Goal: Task Accomplishment & Management: Complete application form

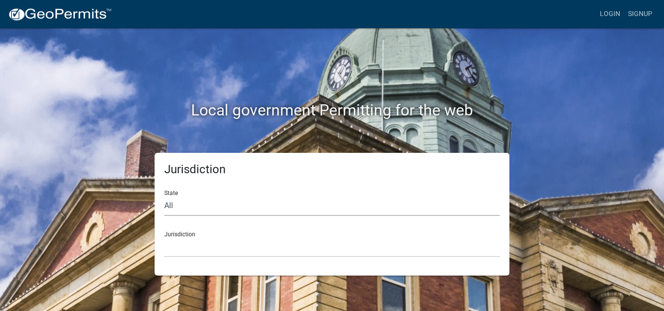
click at [172, 205] on select "All [US_STATE] [US_STATE] [US_STATE] [US_STATE] [US_STATE] [US_STATE] [US_STATE…" at bounding box center [331, 206] width 335 height 20
select select "[US_STATE]"
click at [164, 196] on select "All [US_STATE] [US_STATE] [US_STATE] [US_STATE] [US_STATE] [US_STATE] [US_STATE…" at bounding box center [331, 206] width 335 height 20
click at [182, 244] on select "[GEOGRAPHIC_DATA], [US_STATE] [GEOGRAPHIC_DATA], [US_STATE] [GEOGRAPHIC_DATA], …" at bounding box center [331, 248] width 335 height 20
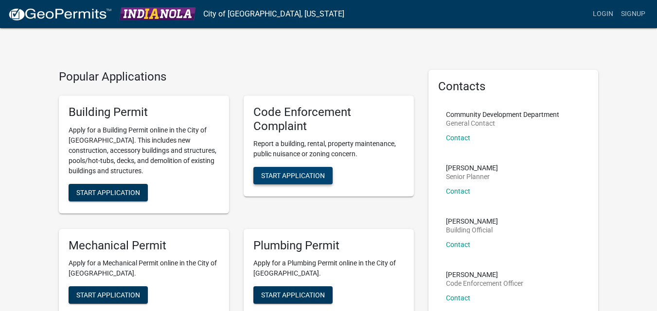
click at [279, 178] on span "Start Application" at bounding box center [293, 176] width 64 height 8
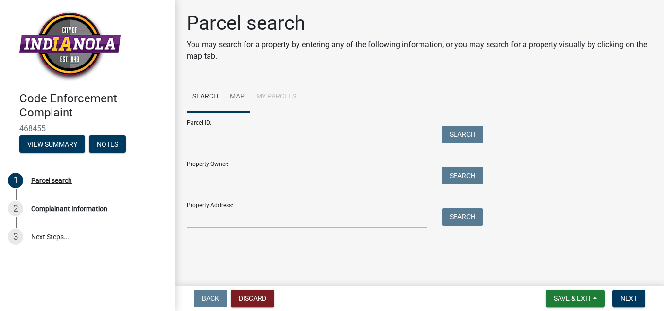
click at [238, 97] on link "Map" at bounding box center [237, 97] width 26 height 31
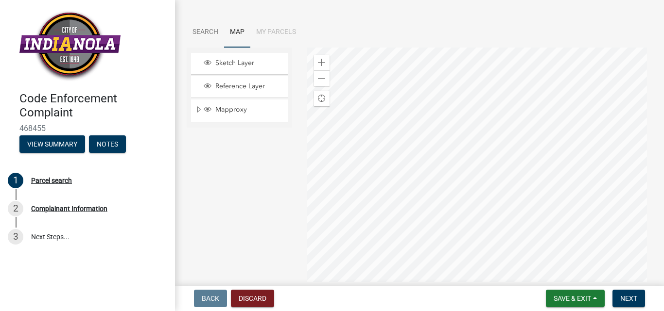
scroll to position [76, 0]
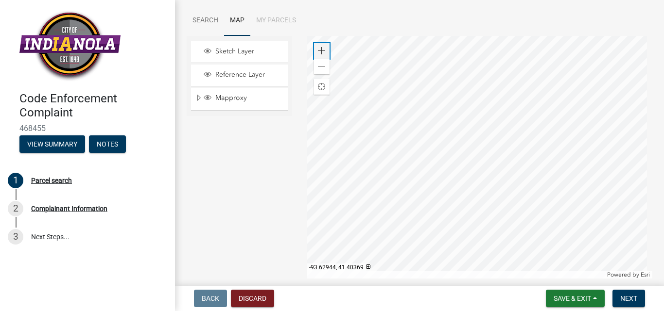
click at [318, 51] on span at bounding box center [322, 51] width 8 height 8
click at [539, 131] on div at bounding box center [480, 157] width 346 height 243
click at [321, 49] on span at bounding box center [322, 51] width 8 height 8
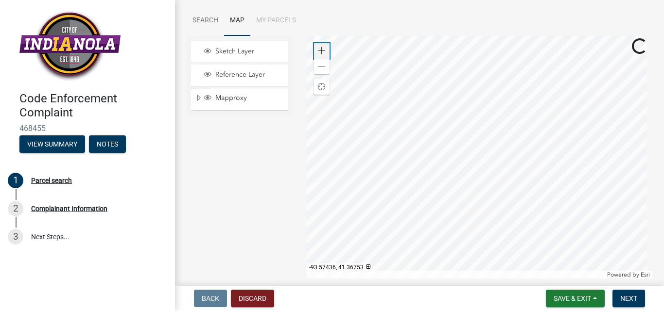
click at [321, 49] on span at bounding box center [322, 51] width 8 height 8
click at [542, 148] on div at bounding box center [480, 157] width 346 height 243
click at [373, 108] on div at bounding box center [480, 157] width 346 height 243
click at [423, 143] on div at bounding box center [480, 157] width 346 height 243
click at [371, 141] on div at bounding box center [480, 157] width 346 height 243
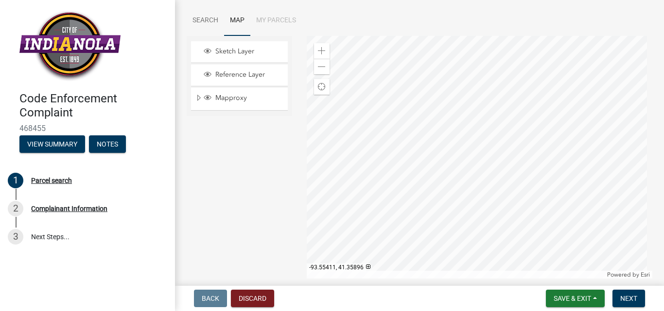
click at [395, 136] on div at bounding box center [480, 157] width 346 height 243
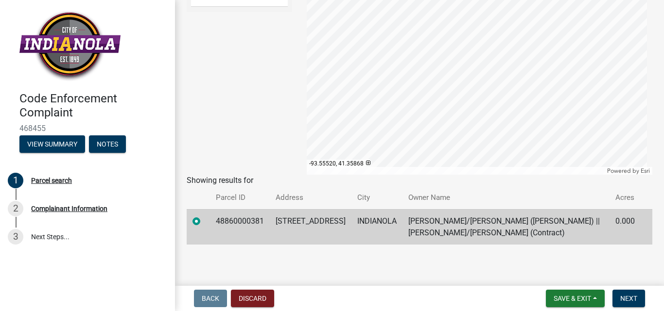
scroll to position [181, 0]
click at [632, 299] on span "Next" at bounding box center [628, 299] width 17 height 8
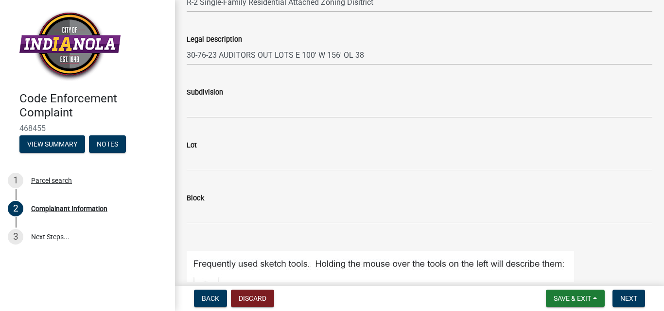
scroll to position [830, 0]
